Goal: Information Seeking & Learning: Find specific page/section

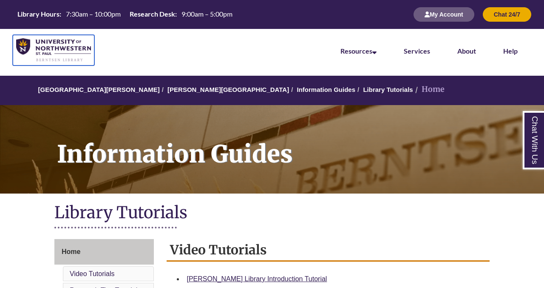
click at [63, 56] on img at bounding box center [53, 50] width 75 height 24
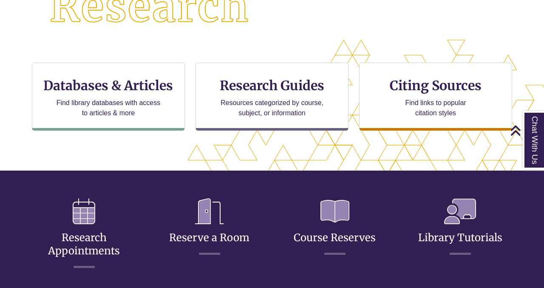
scroll to position [248, 0]
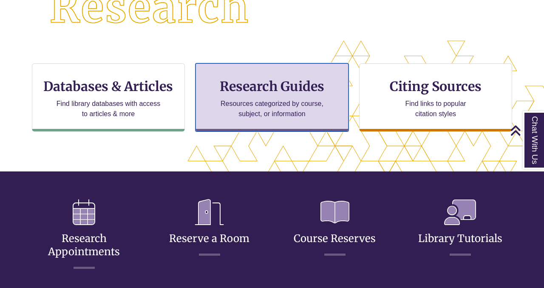
click at [251, 111] on p "Resources categorized by course, subject, or information" at bounding box center [272, 109] width 111 height 20
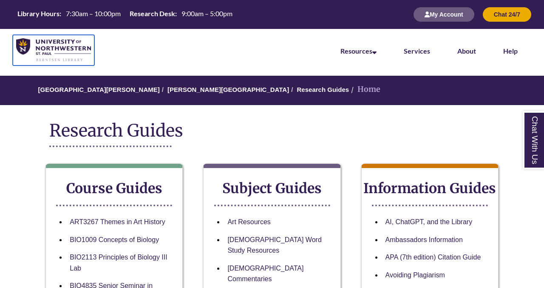
click at [60, 42] on img at bounding box center [53, 50] width 75 height 24
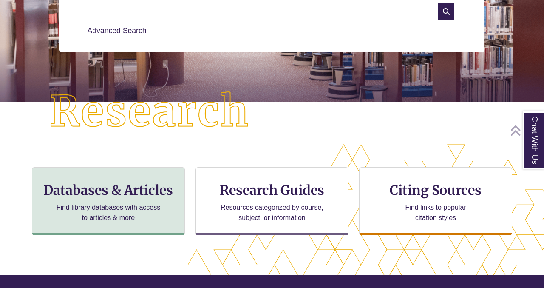
scroll to position [151, 0]
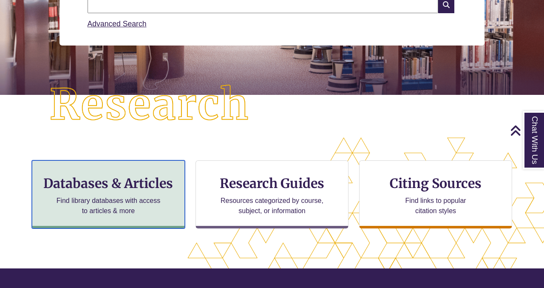
click at [116, 205] on p "Find library databases with access to articles & more" at bounding box center [108, 206] width 111 height 20
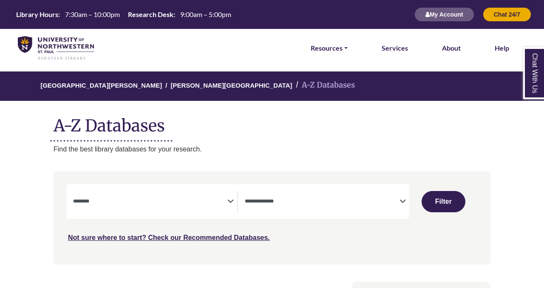
select select "Database Subject Filter"
select select "Database Types Filter"
select select "Database Subject Filter"
select select "Database Types Filter"
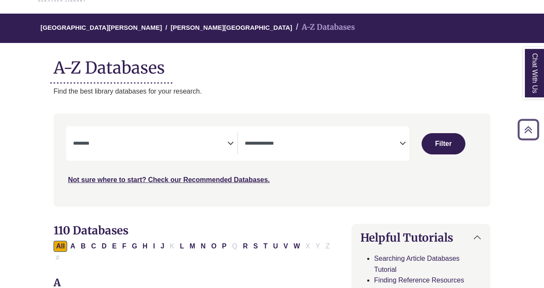
scroll to position [43, 0]
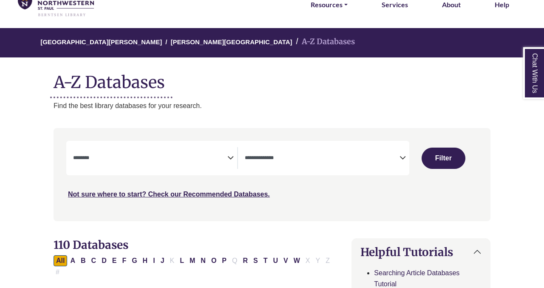
click at [202, 145] on div "**********" at bounding box center [237, 158] width 343 height 34
click at [225, 159] on textarea "Search" at bounding box center [150, 158] width 154 height 7
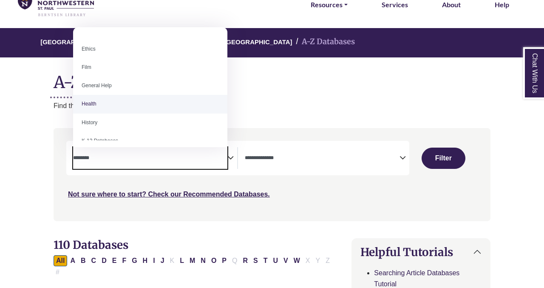
scroll to position [325, 0]
select select "*****"
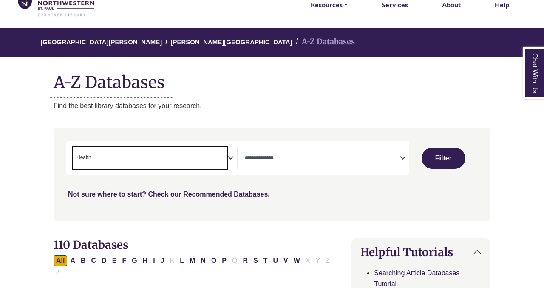
click at [190, 156] on span "× Health" at bounding box center [150, 158] width 154 height 22
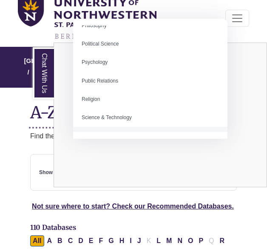
scroll to position [766, 0]
